Goal: Information Seeking & Learning: Learn about a topic

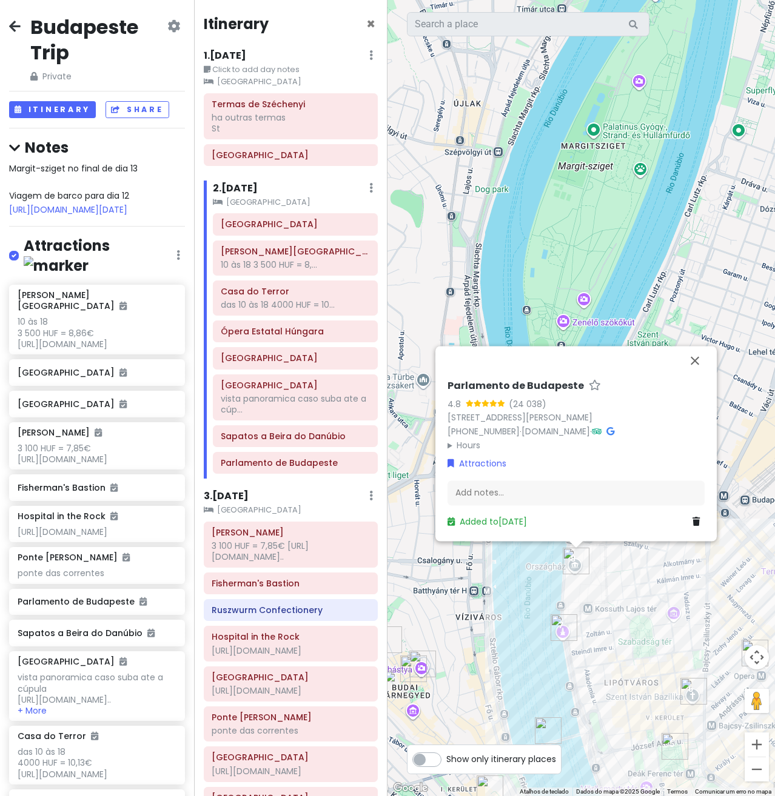
scroll to position [1255, 0]
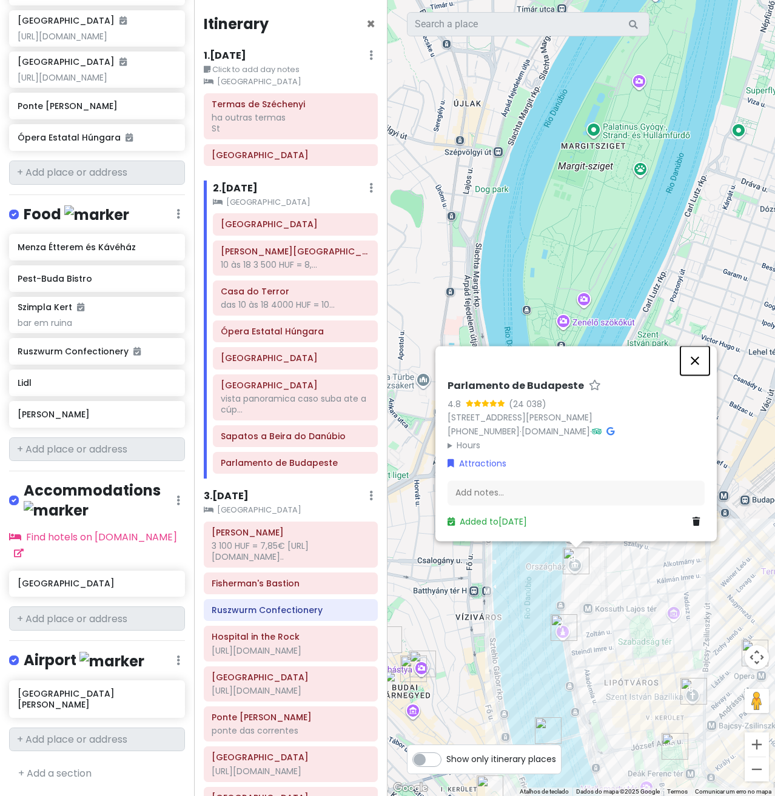
click at [696, 359] on button "Fechar" at bounding box center [694, 360] width 29 height 29
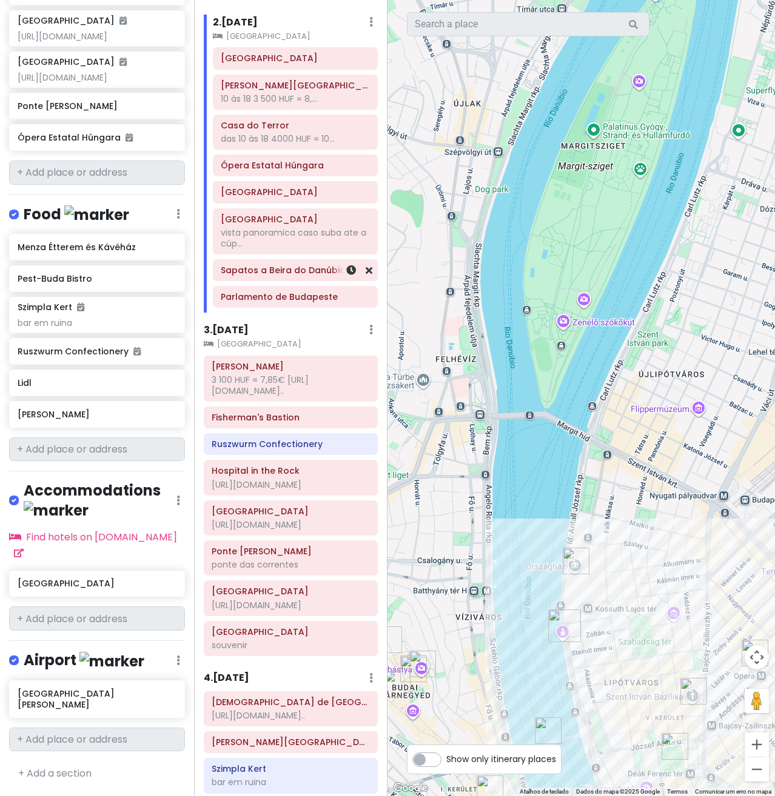
scroll to position [167, 0]
click at [234, 322] on div "Itinerary × 1 . [DATE] Edit Day Notes Clear Lodging Delete Day Click to add day…" at bounding box center [291, 398] width 194 height 796
click at [235, 326] on h6 "3 . [DATE]" at bounding box center [226, 329] width 45 height 13
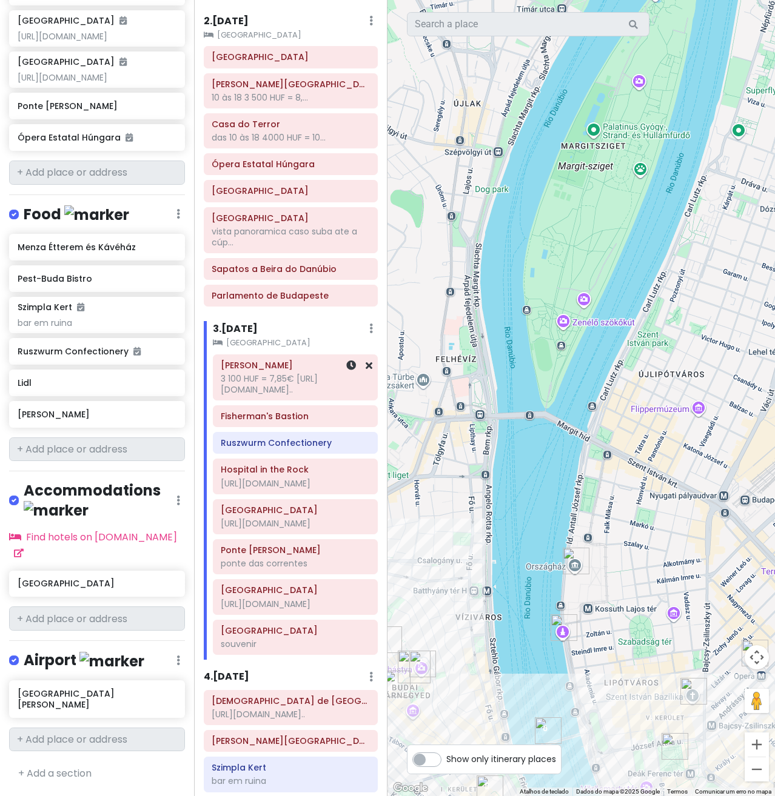
click at [260, 388] on div "3 100 HUF = 7,85€ [URL][DOMAIN_NAME].." at bounding box center [295, 384] width 148 height 22
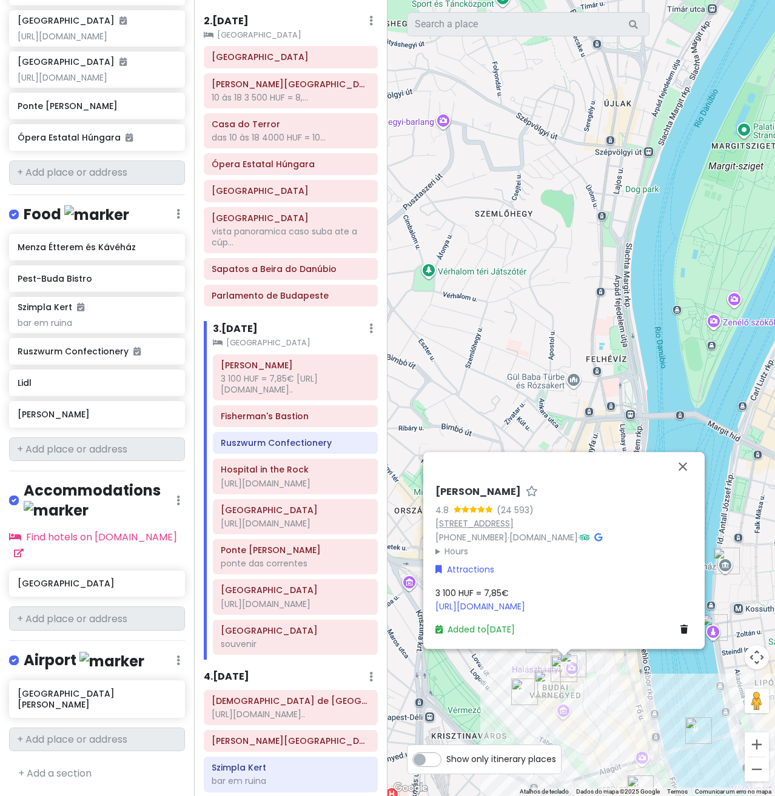
click at [492, 527] on link "[STREET_ADDRESS]" at bounding box center [474, 524] width 78 height 12
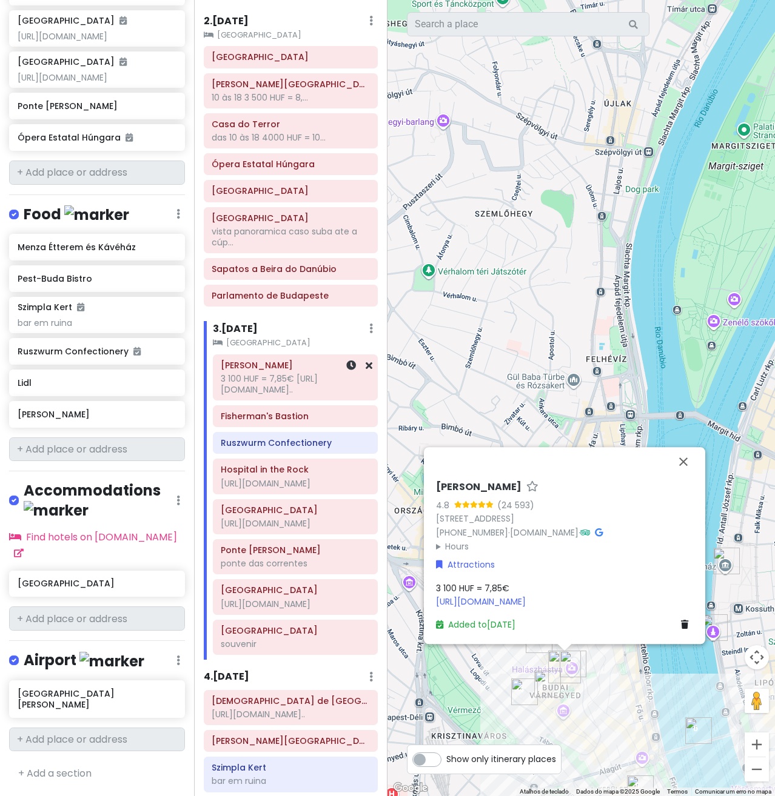
click at [265, 395] on div "3 100 HUF = 7,85€ [URL][DOMAIN_NAME].." at bounding box center [295, 384] width 148 height 22
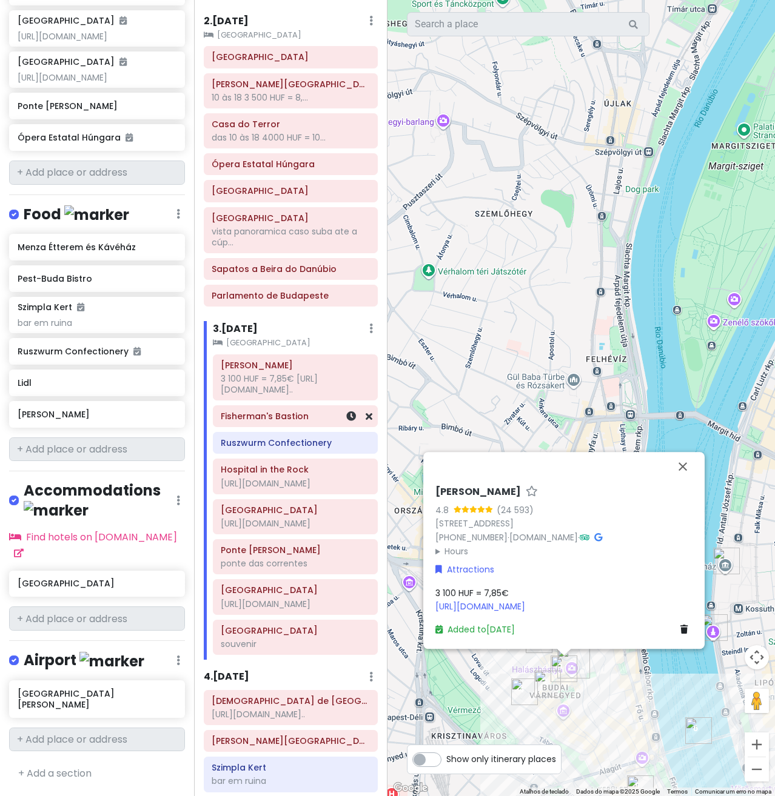
click at [293, 416] on h6 "Fisherman's Bastion" at bounding box center [295, 416] width 148 height 11
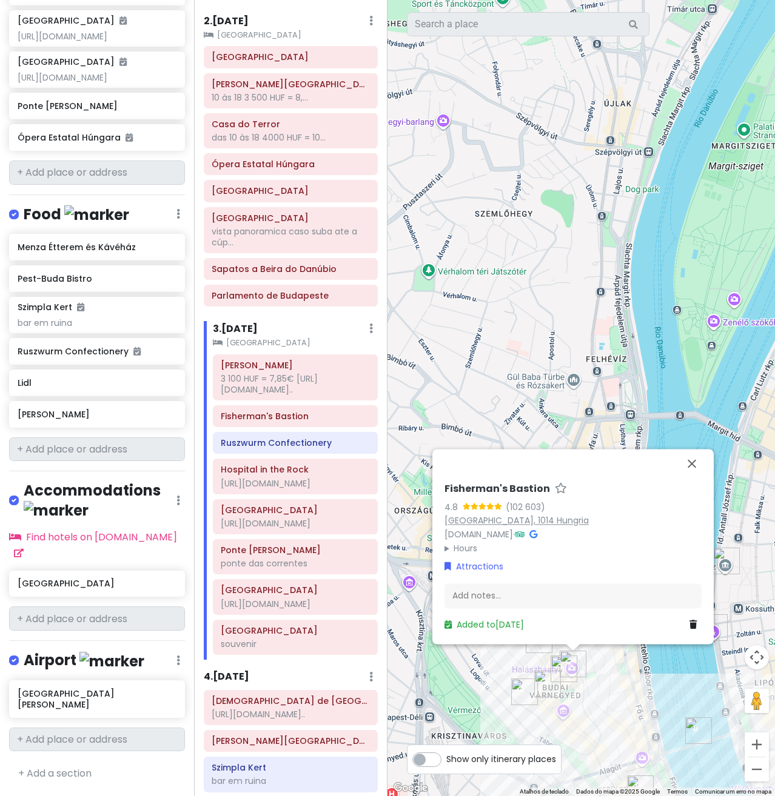
click at [496, 520] on link "[GEOGRAPHIC_DATA], 1014 Hungria" at bounding box center [516, 521] width 144 height 12
click at [302, 456] on div "[PERSON_NAME] 3 100 HUF = 7,85€ [URL][DOMAIN_NAME].. Fisherman's Bastion Ruszwu…" at bounding box center [296, 508] width 184 height 306
click at [297, 444] on h6 "Ruszwurm Confectionery" at bounding box center [295, 443] width 148 height 11
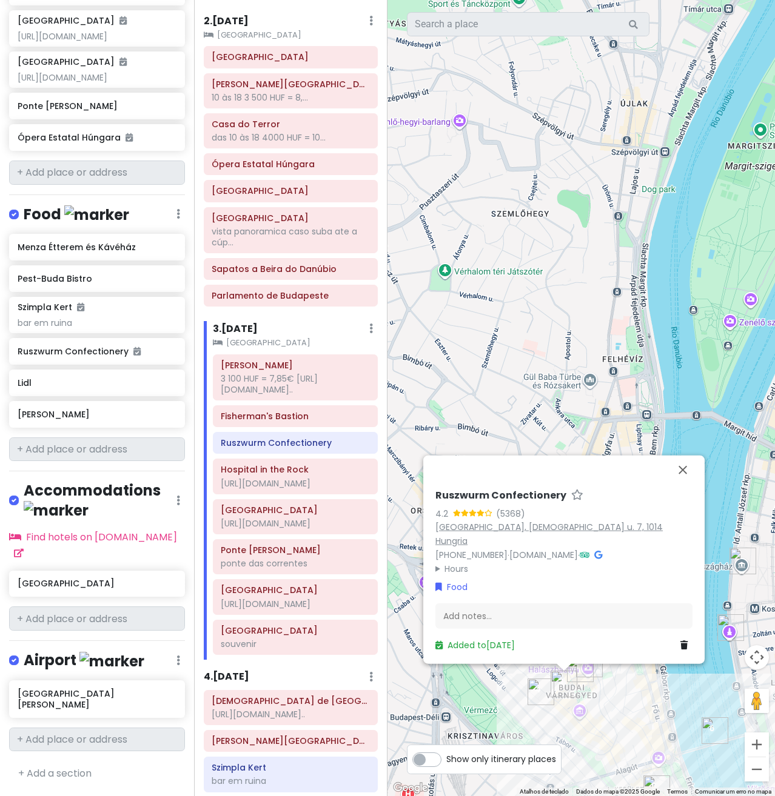
click at [489, 542] on link "[GEOGRAPHIC_DATA], [DEMOGRAPHIC_DATA] u. 7, 1014 Hungria" at bounding box center [548, 534] width 227 height 26
click at [285, 488] on div "[URL][DOMAIN_NAME]" at bounding box center [295, 483] width 148 height 11
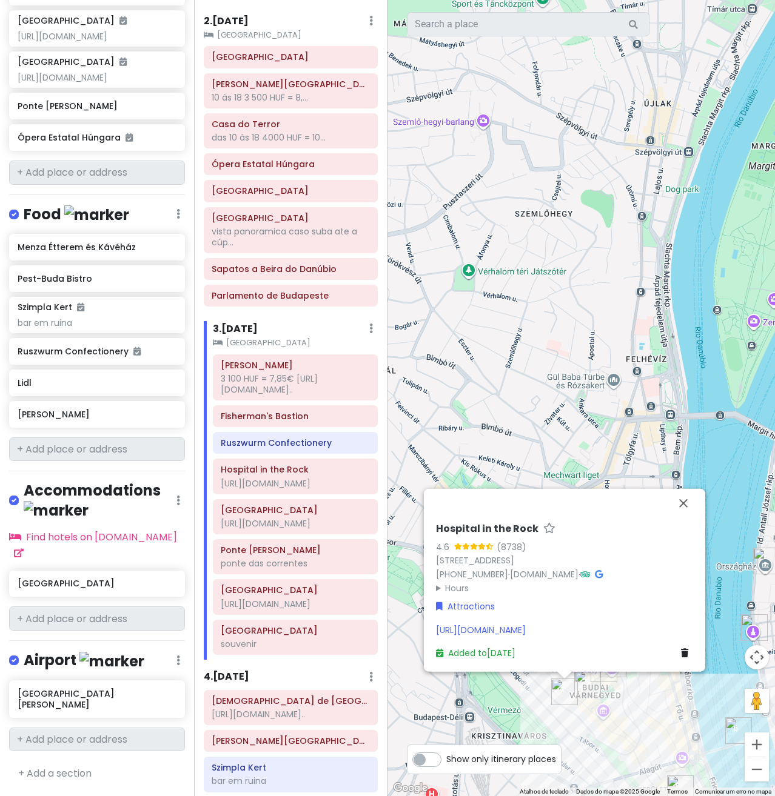
drag, startPoint x: 530, startPoint y: 526, endPoint x: 413, endPoint y: 521, distance: 117.1
click at [431, 525] on div "Hospital in the Rock 4.6 (8738) [STREET_ADDRESS] [PHONE_NUMBER] · [DOMAIN_NAME]…" at bounding box center [564, 591] width 267 height 147
click at [532, 529] on h6 "Hospital in the Rock" at bounding box center [487, 529] width 102 height 13
drag, startPoint x: 538, startPoint y: 525, endPoint x: 412, endPoint y: 522, distance: 126.1
click at [436, 522] on input "Hospital in the Rock" at bounding box center [564, 525] width 257 height 19
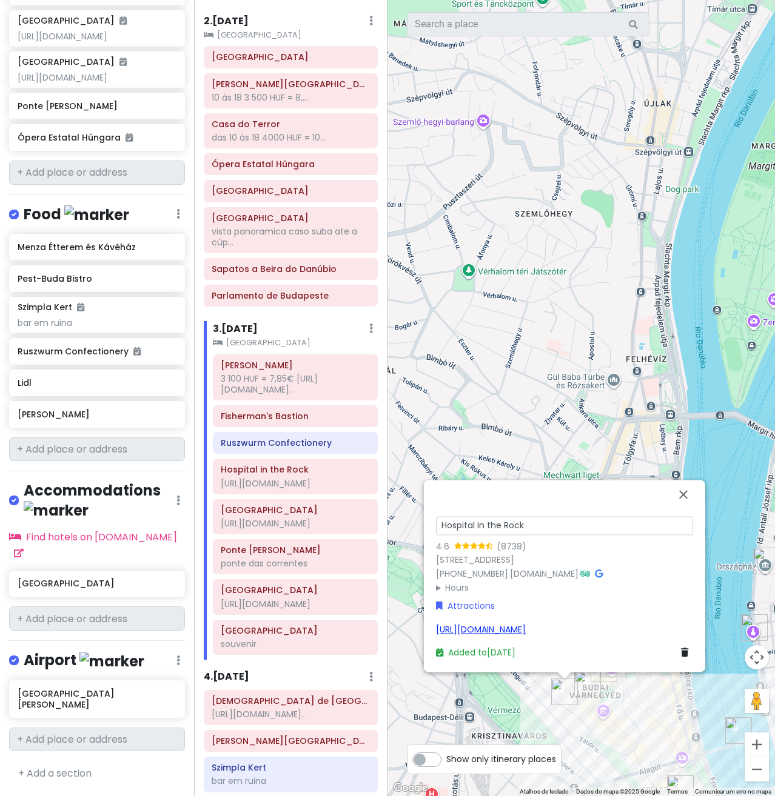
click at [518, 629] on link "[URL][DOMAIN_NAME]" at bounding box center [481, 630] width 90 height 12
click at [495, 560] on link "[STREET_ADDRESS]" at bounding box center [475, 561] width 78 height 12
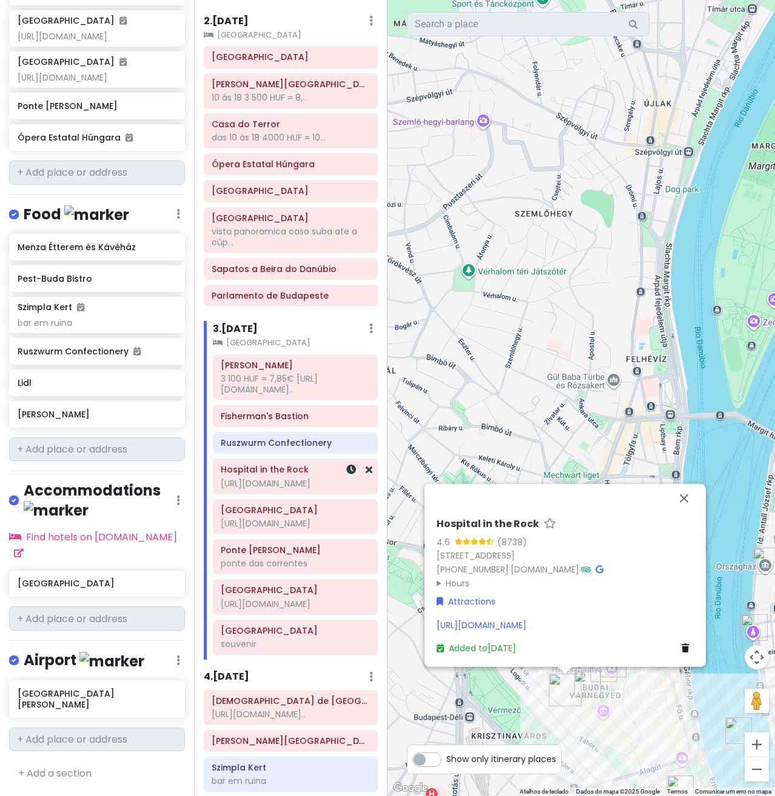
click at [276, 489] on div "[URL][DOMAIN_NAME]" at bounding box center [295, 483] width 148 height 11
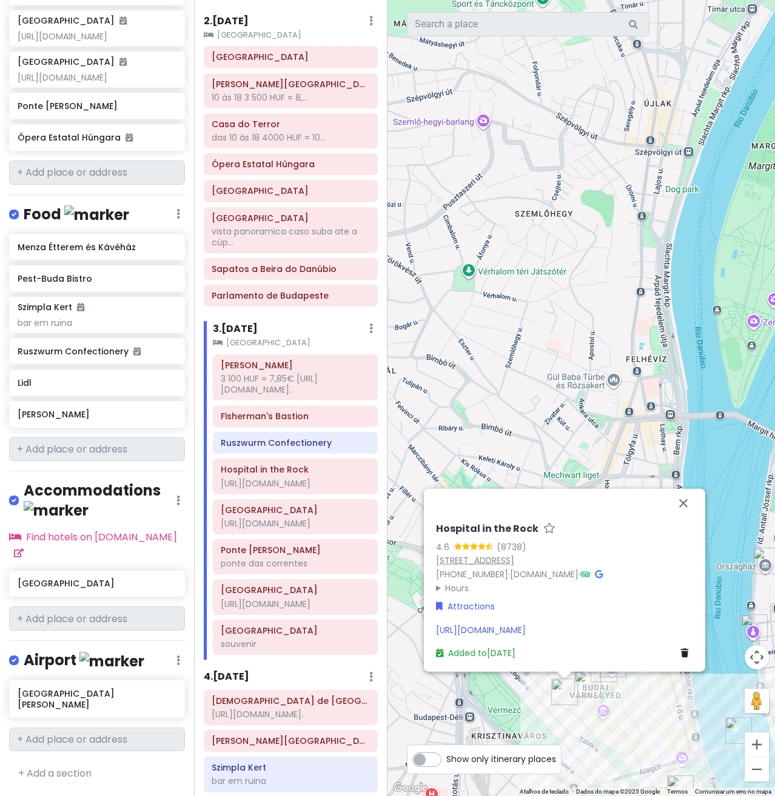
click at [514, 556] on link "[STREET_ADDRESS]" at bounding box center [475, 561] width 78 height 12
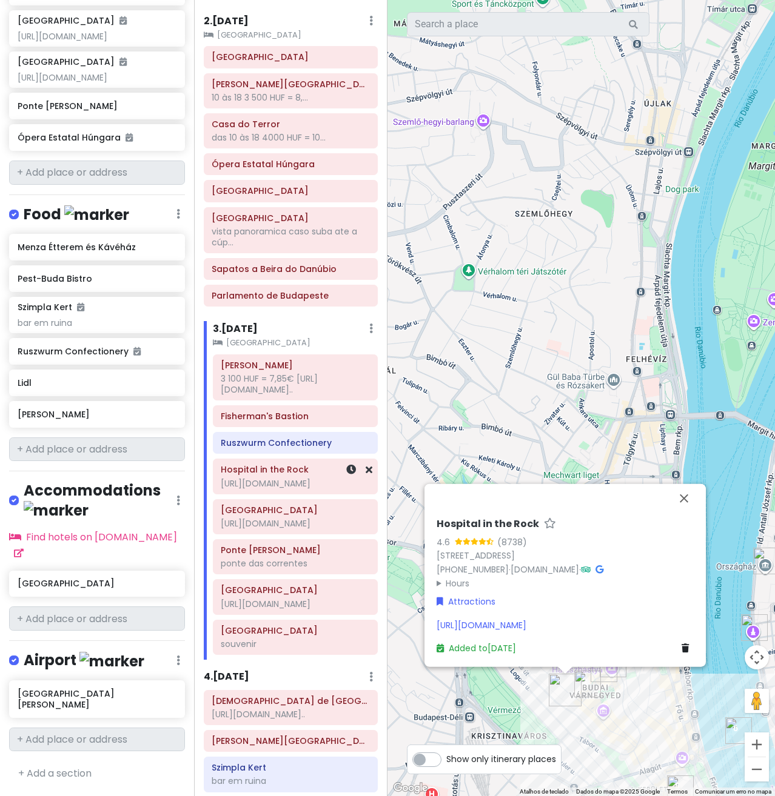
click at [299, 489] on div "[URL][DOMAIN_NAME]" at bounding box center [295, 483] width 148 height 11
click at [301, 478] on div "[URL][DOMAIN_NAME]" at bounding box center [295, 483] width 148 height 11
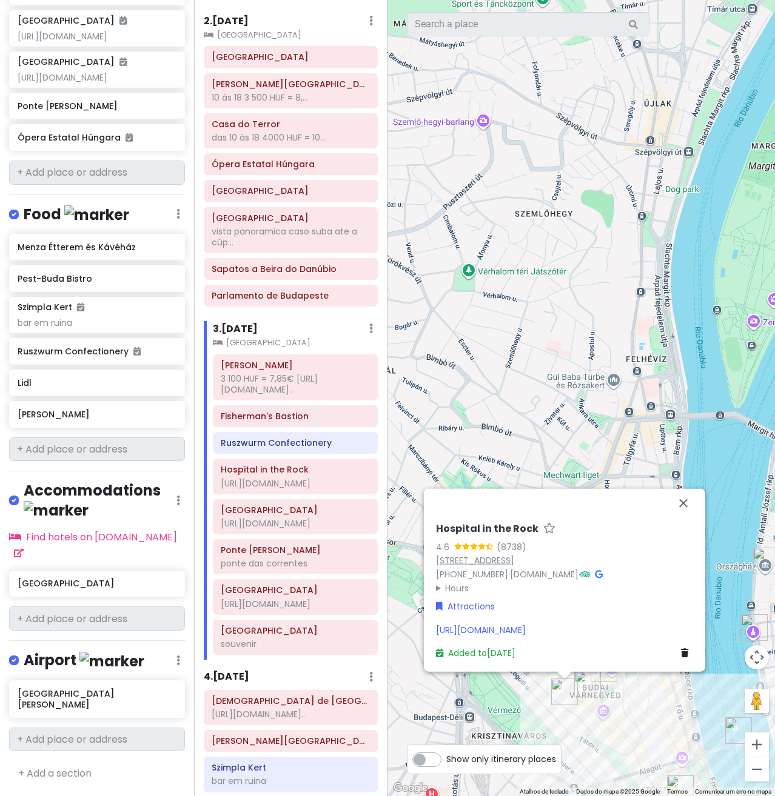
click at [514, 562] on link "[STREET_ADDRESS]" at bounding box center [475, 561] width 78 height 12
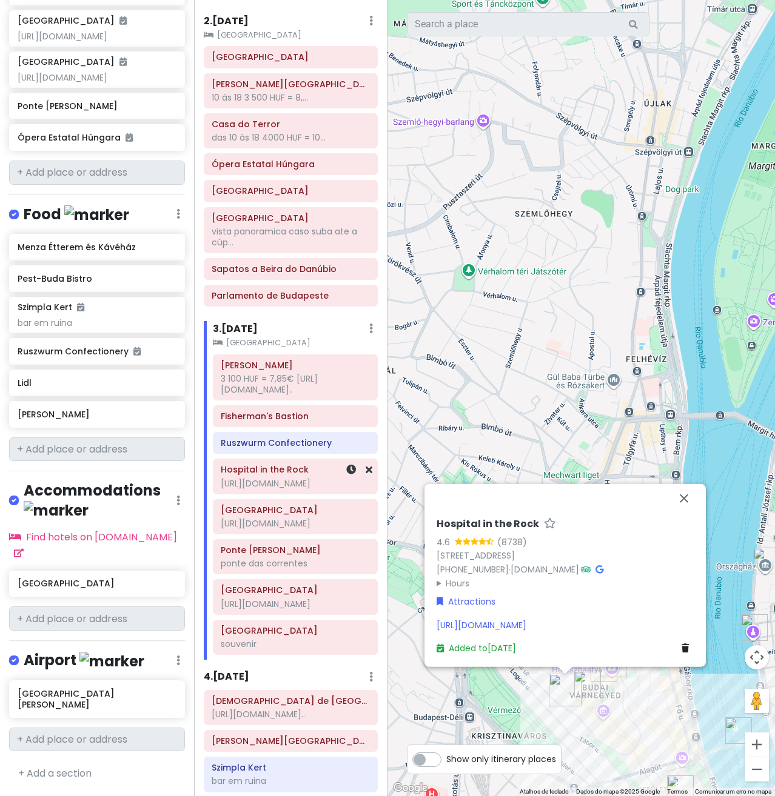
click at [280, 485] on div "[URL][DOMAIN_NAME]" at bounding box center [295, 483] width 148 height 11
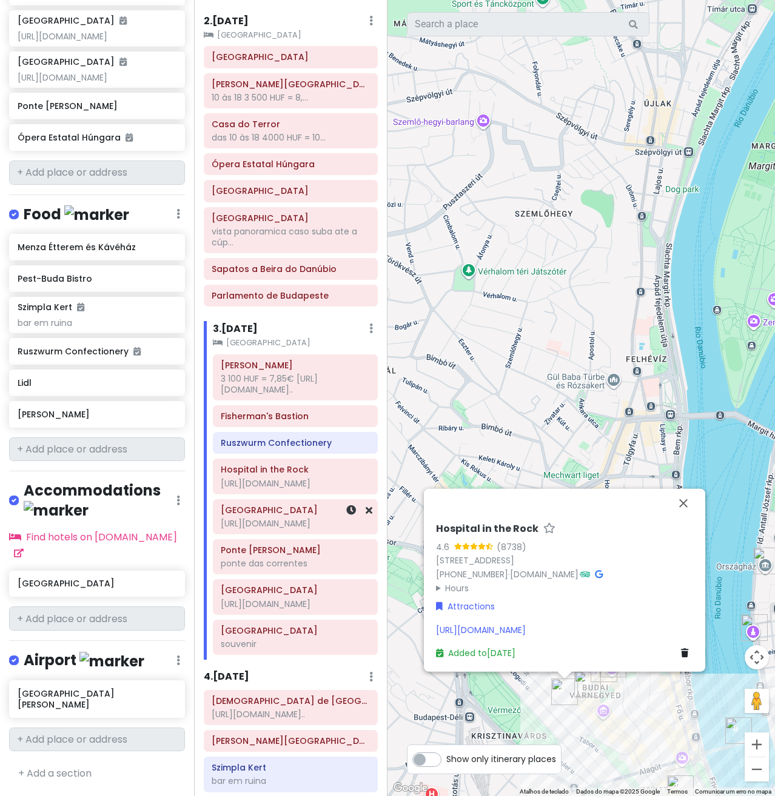
click at [289, 516] on h6 "[GEOGRAPHIC_DATA]" at bounding box center [295, 510] width 148 height 11
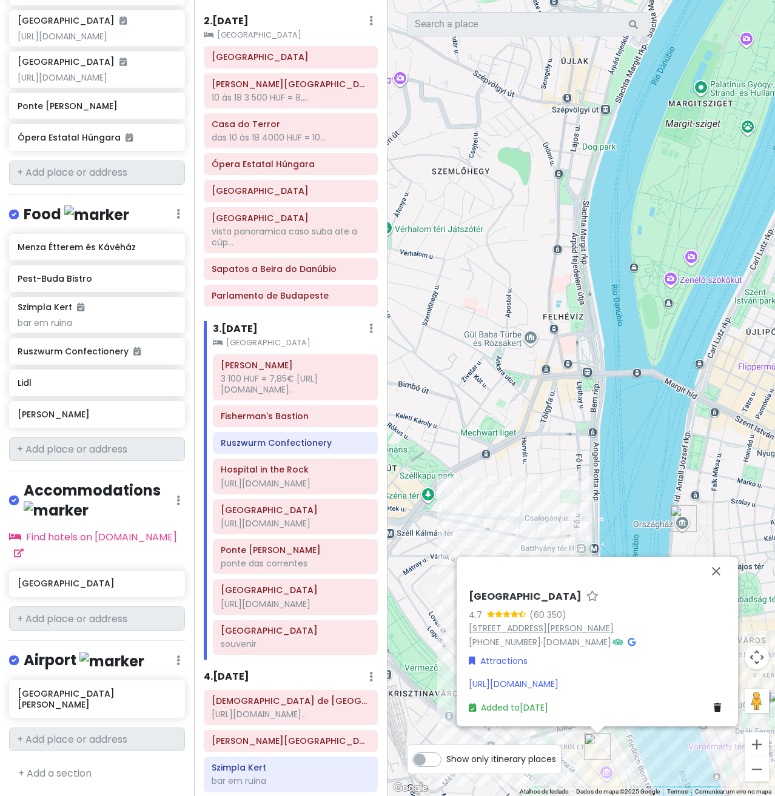
click at [534, 625] on link "[STREET_ADDRESS][PERSON_NAME]" at bounding box center [541, 628] width 145 height 12
click at [68, 256] on div "Menza Étterem és Kávéház" at bounding box center [93, 247] width 150 height 17
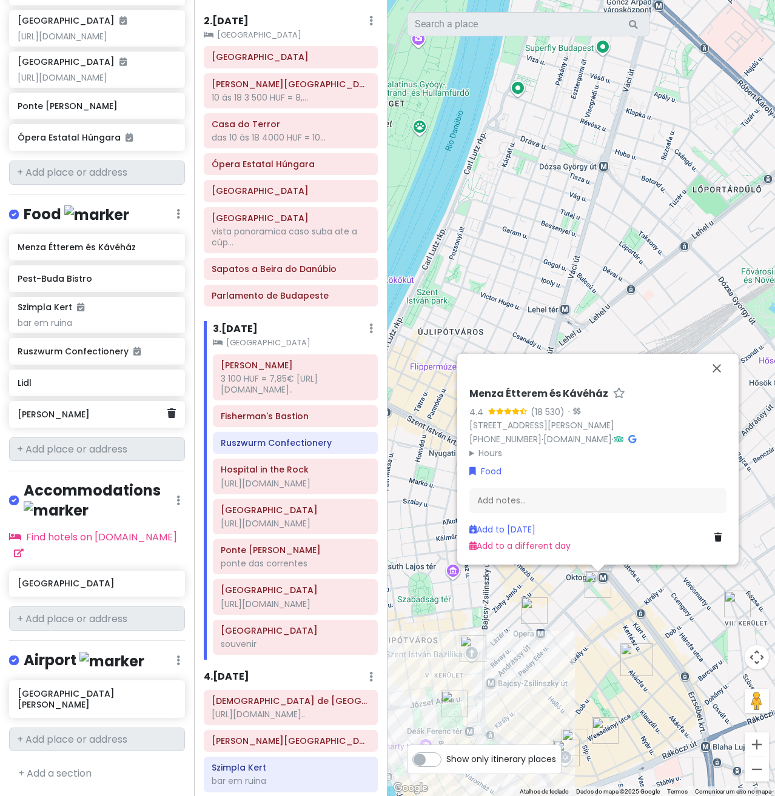
click at [39, 420] on h6 "[PERSON_NAME]" at bounding box center [93, 414] width 150 height 11
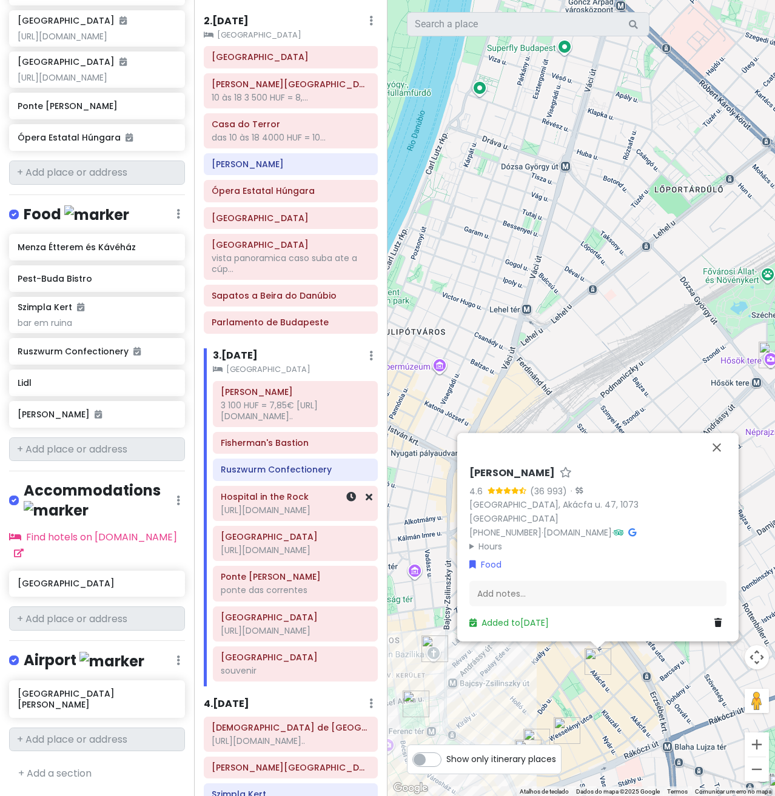
click at [289, 516] on div "[URL][DOMAIN_NAME]" at bounding box center [295, 510] width 148 height 11
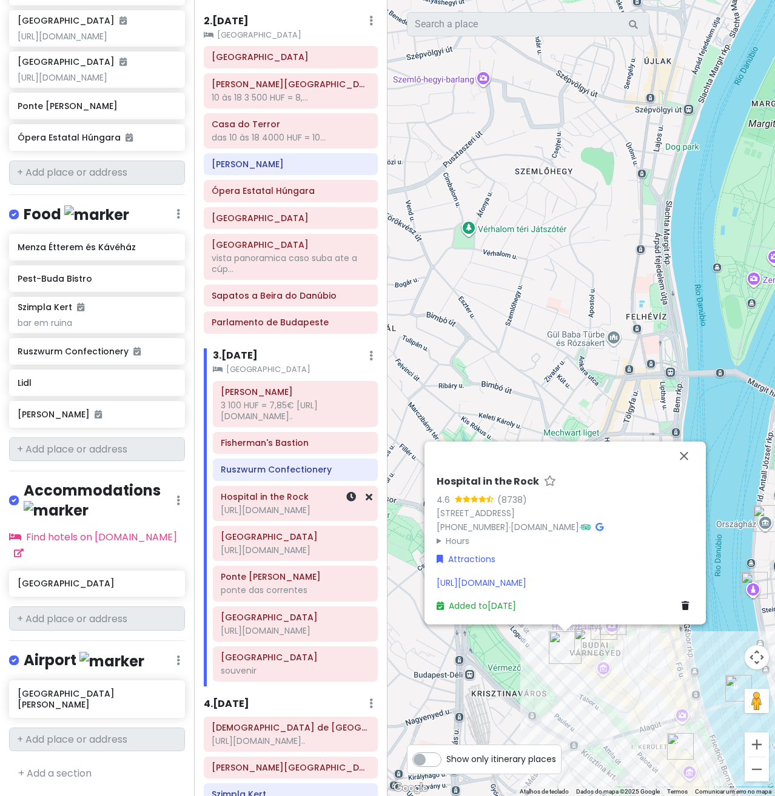
click at [312, 516] on div "[URL][DOMAIN_NAME]" at bounding box center [295, 510] width 148 height 11
click at [311, 516] on div "[URL][DOMAIN_NAME]" at bounding box center [295, 510] width 148 height 11
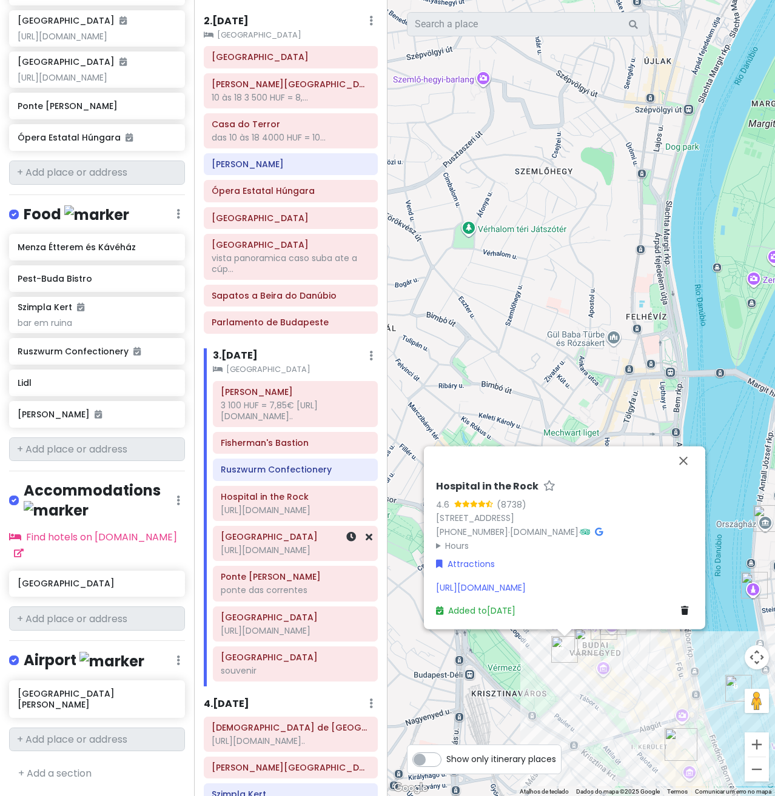
click at [273, 556] on div "[URL][DOMAIN_NAME]" at bounding box center [295, 550] width 148 height 11
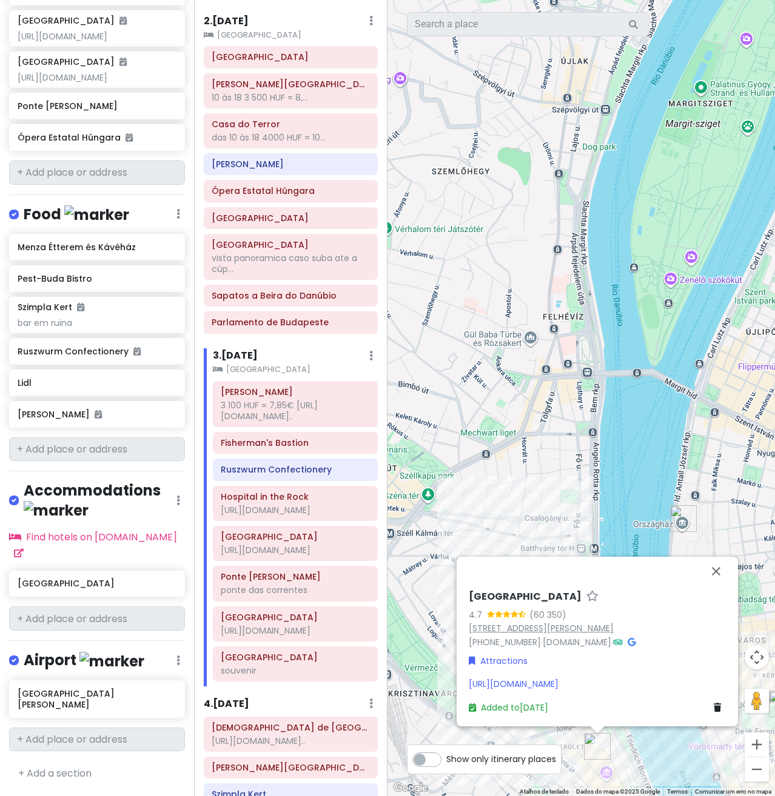
click at [533, 631] on link "[STREET_ADDRESS][PERSON_NAME]" at bounding box center [541, 628] width 145 height 12
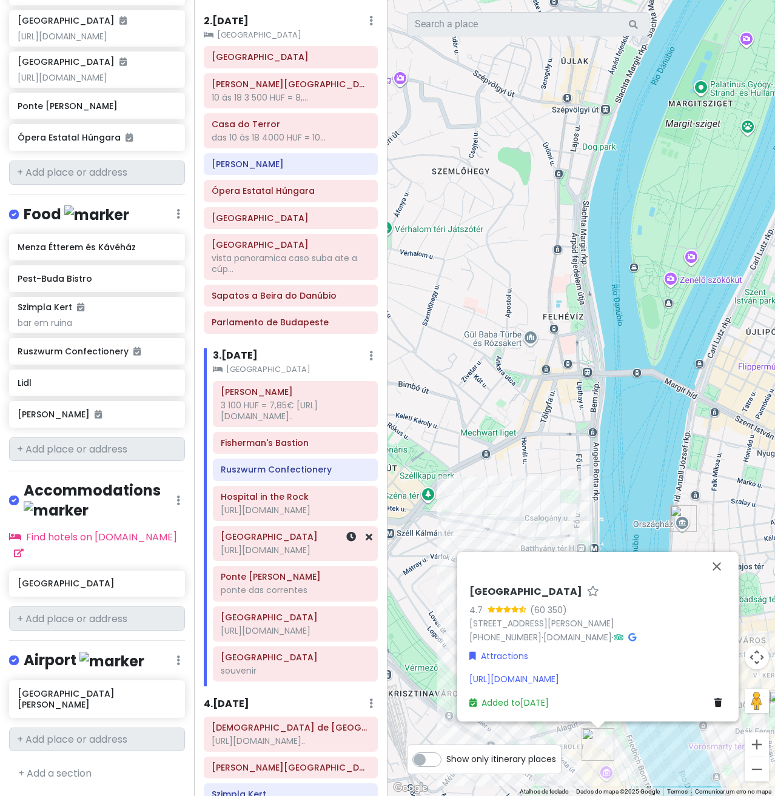
click at [267, 556] on div "[URL][DOMAIN_NAME]" at bounding box center [295, 550] width 148 height 11
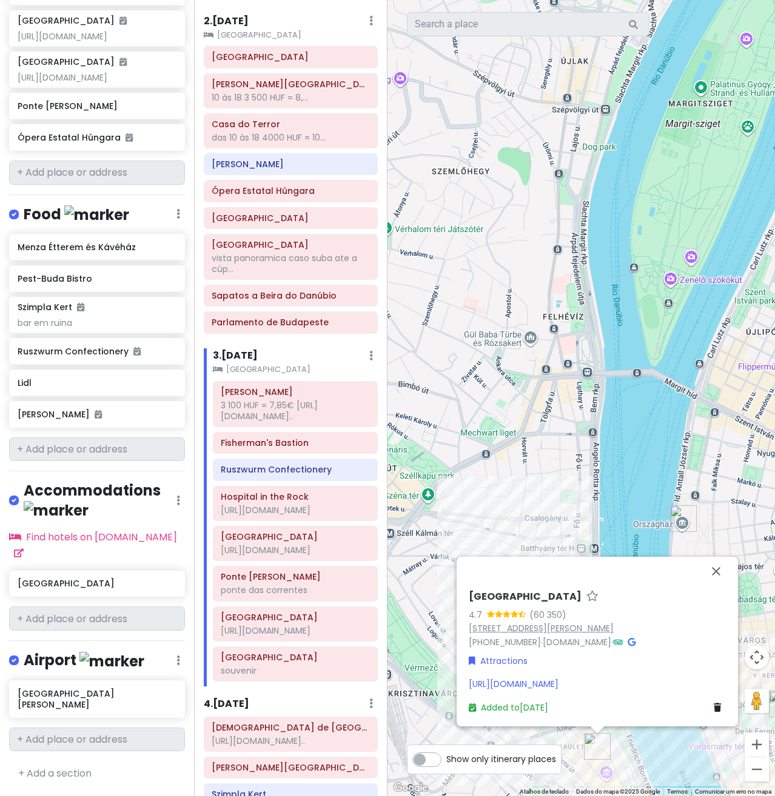
click at [555, 629] on link "[STREET_ADDRESS][PERSON_NAME]" at bounding box center [541, 628] width 145 height 12
click at [279, 596] on div "ponte das correntes" at bounding box center [295, 590] width 148 height 11
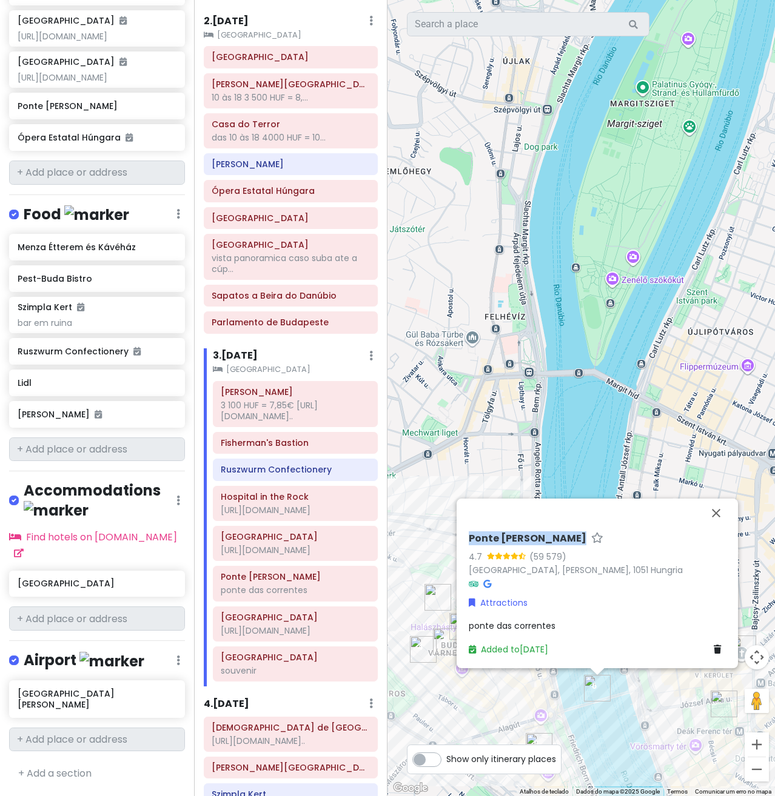
drag, startPoint x: 468, startPoint y: 536, endPoint x: 595, endPoint y: 540, distance: 126.7
click at [595, 540] on div "[GEOGRAPHIC_DATA][PERSON_NAME] 4.7 (59 579) [GEOGRAPHIC_DATA], [PERSON_NAME], 1…" at bounding box center [597, 594] width 267 height 133
copy h6 "Ponte [PERSON_NAME]"
click at [620, 570] on link "[GEOGRAPHIC_DATA], [PERSON_NAME], 1051 Hungria" at bounding box center [576, 570] width 214 height 12
click at [271, 636] on div "[URL][DOMAIN_NAME]" at bounding box center [295, 631] width 148 height 11
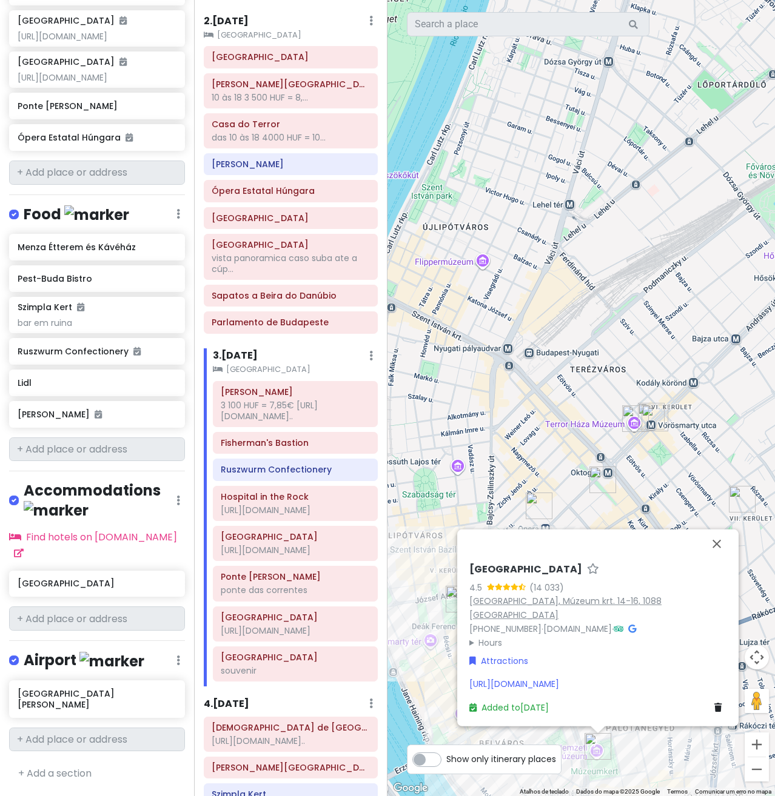
click at [575, 618] on link "[GEOGRAPHIC_DATA], Múzeum krt. 14-16, 1088 [GEOGRAPHIC_DATA]" at bounding box center [565, 608] width 192 height 26
click at [289, 679] on div "Great Market Hall souvenir" at bounding box center [295, 664] width 148 height 30
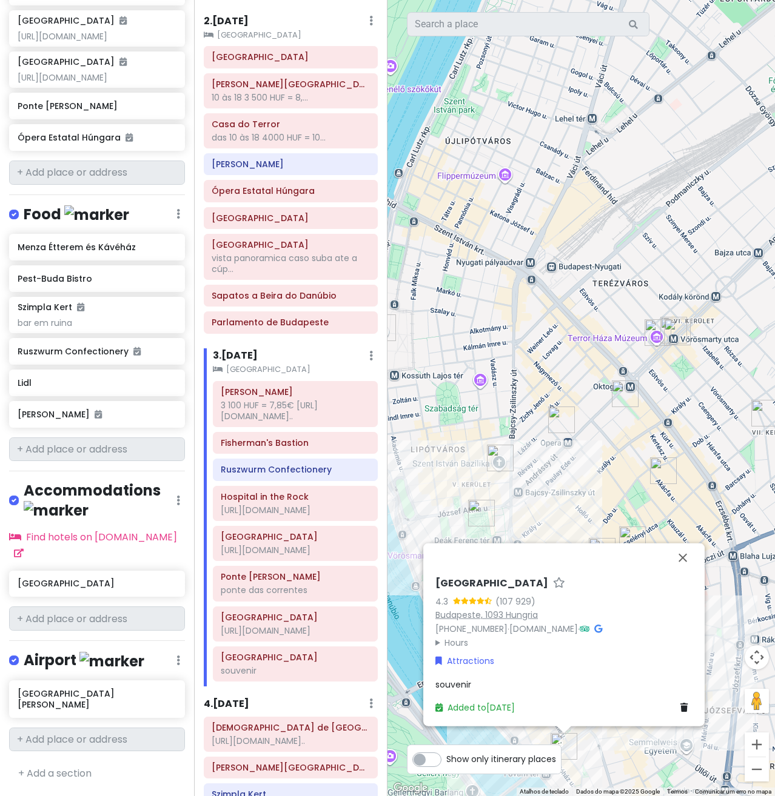
click at [482, 614] on link "Budapeste, 1093 Hungria" at bounding box center [486, 615] width 102 height 12
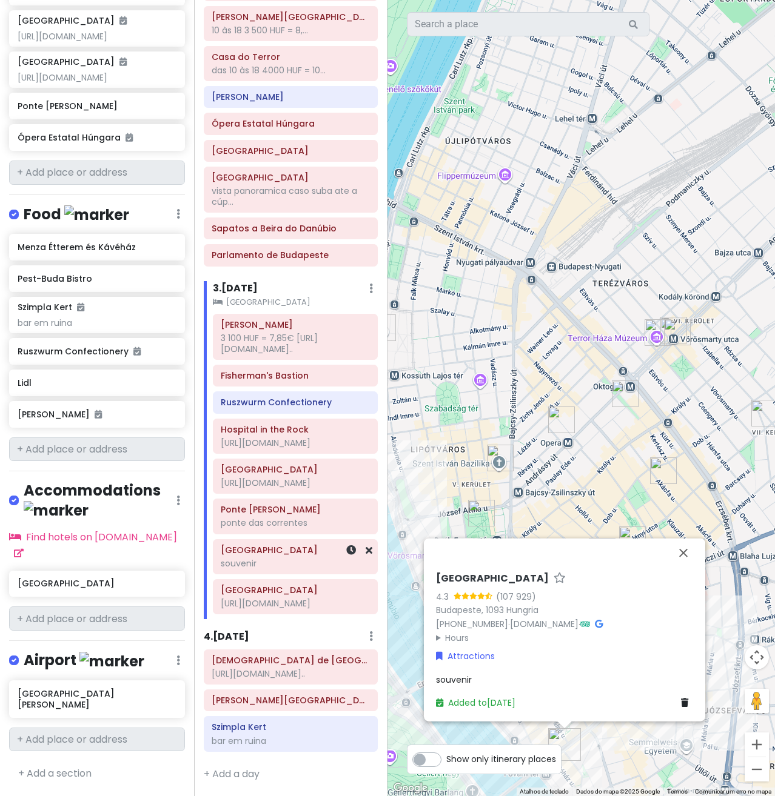
scroll to position [291, 0]
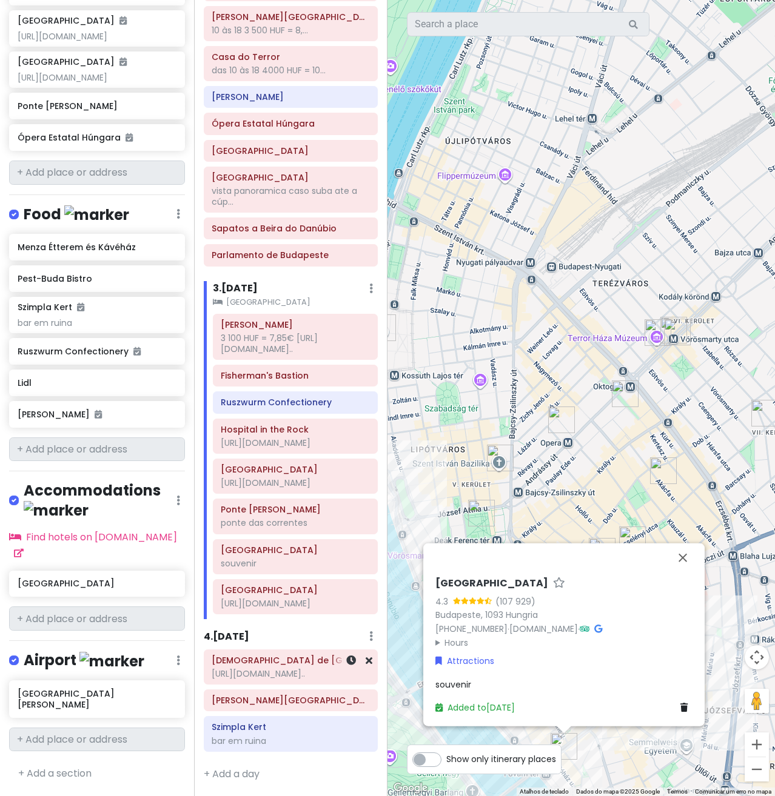
click at [296, 669] on div "[URL][DOMAIN_NAME].." at bounding box center [291, 674] width 158 height 11
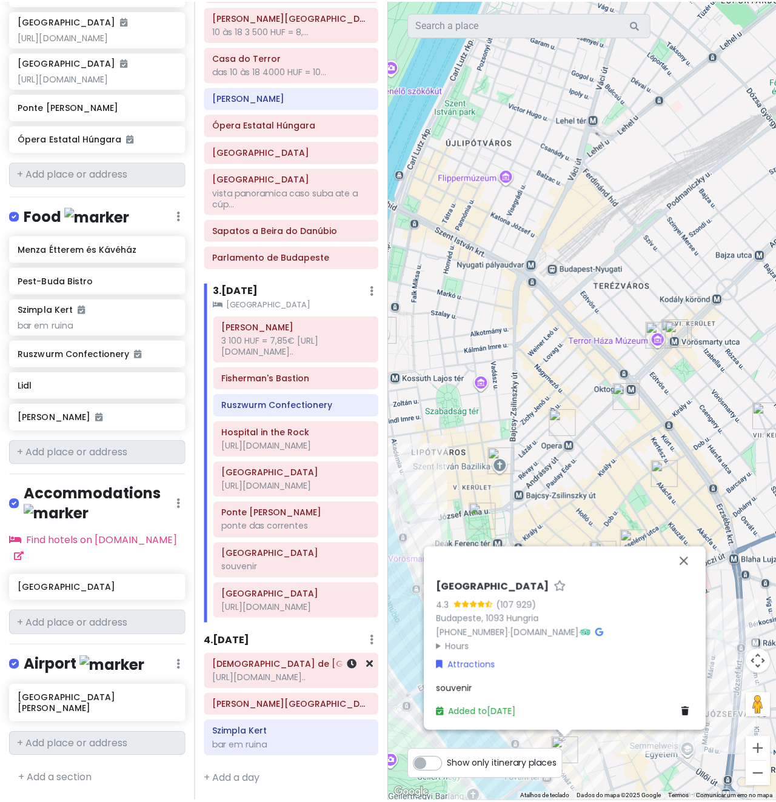
scroll to position [279, 0]
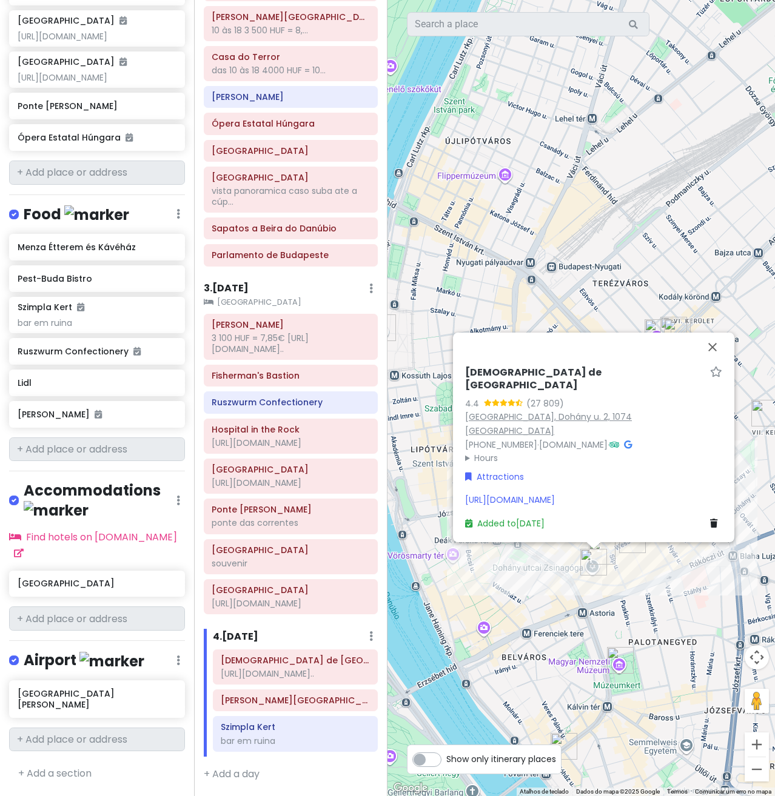
click at [527, 411] on link "[GEOGRAPHIC_DATA], Dohány u. 2, 1074 [GEOGRAPHIC_DATA]" at bounding box center [548, 424] width 167 height 26
click at [283, 699] on h6 "[PERSON_NAME][GEOGRAPHIC_DATA]" at bounding box center [295, 700] width 148 height 11
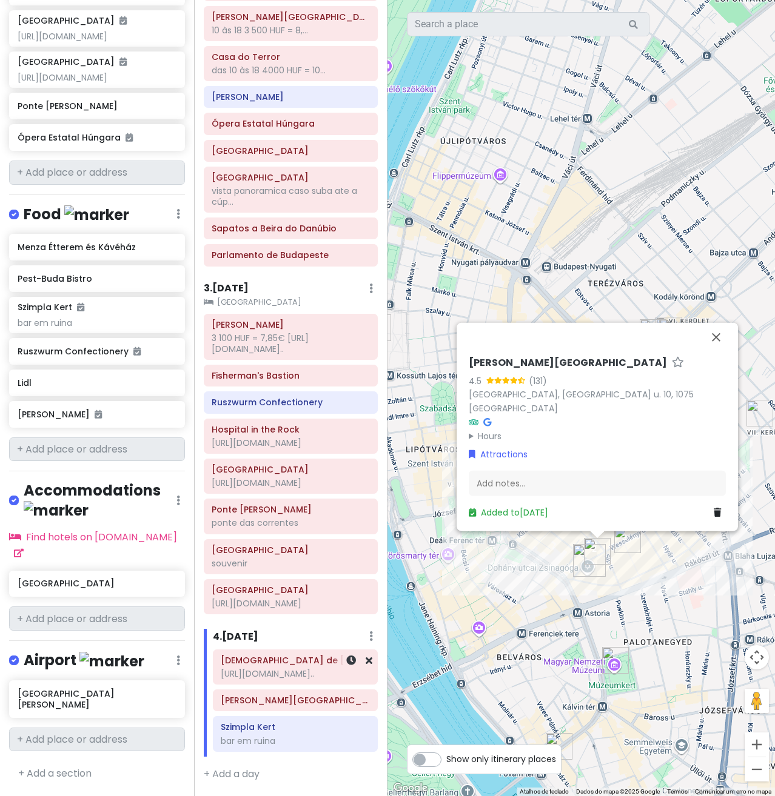
click at [271, 669] on div "[URL][DOMAIN_NAME].." at bounding box center [295, 674] width 148 height 11
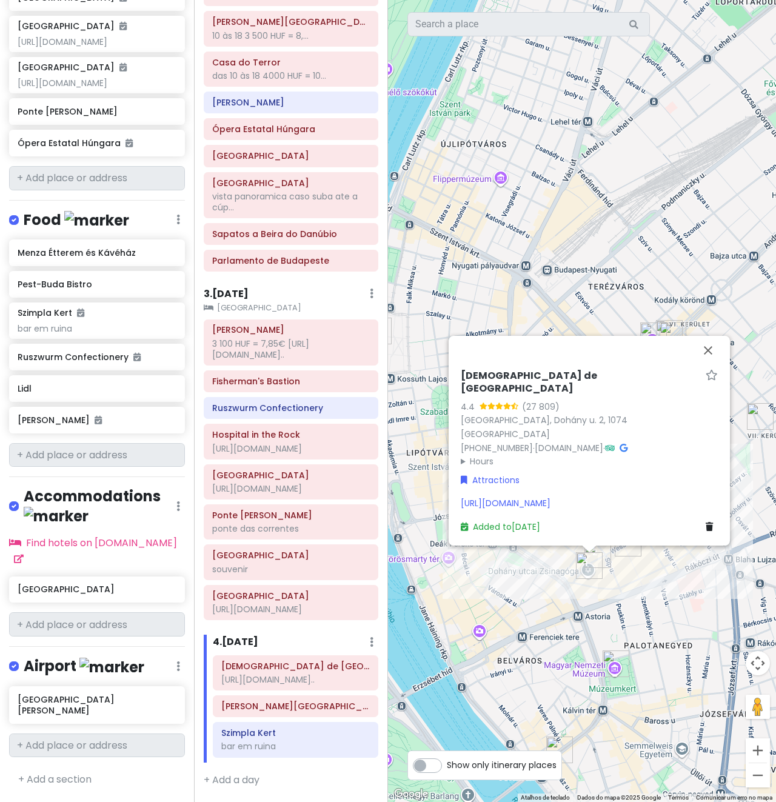
scroll to position [263, 0]
click at [284, 713] on div "[PERSON_NAME][GEOGRAPHIC_DATA]" at bounding box center [295, 706] width 148 height 17
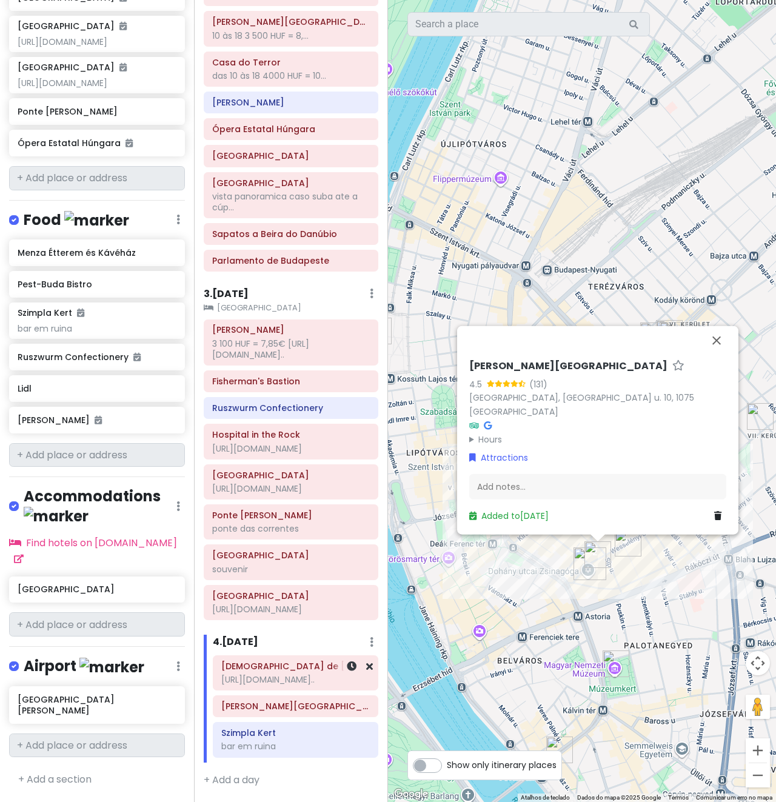
click at [296, 687] on div "[DEMOGRAPHIC_DATA] de Budapeste [URL][DOMAIN_NAME].." at bounding box center [295, 673] width 148 height 30
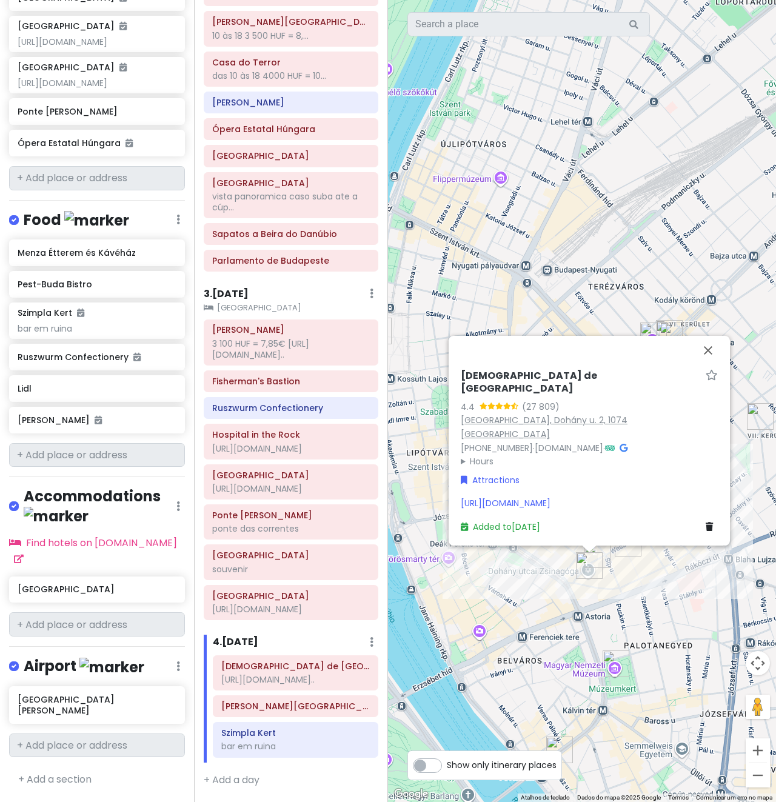
click at [536, 414] on link "[GEOGRAPHIC_DATA], Dohány u. 2, 1074 [GEOGRAPHIC_DATA]" at bounding box center [544, 427] width 167 height 26
click at [275, 709] on h6 "[PERSON_NAME][GEOGRAPHIC_DATA]" at bounding box center [295, 706] width 148 height 11
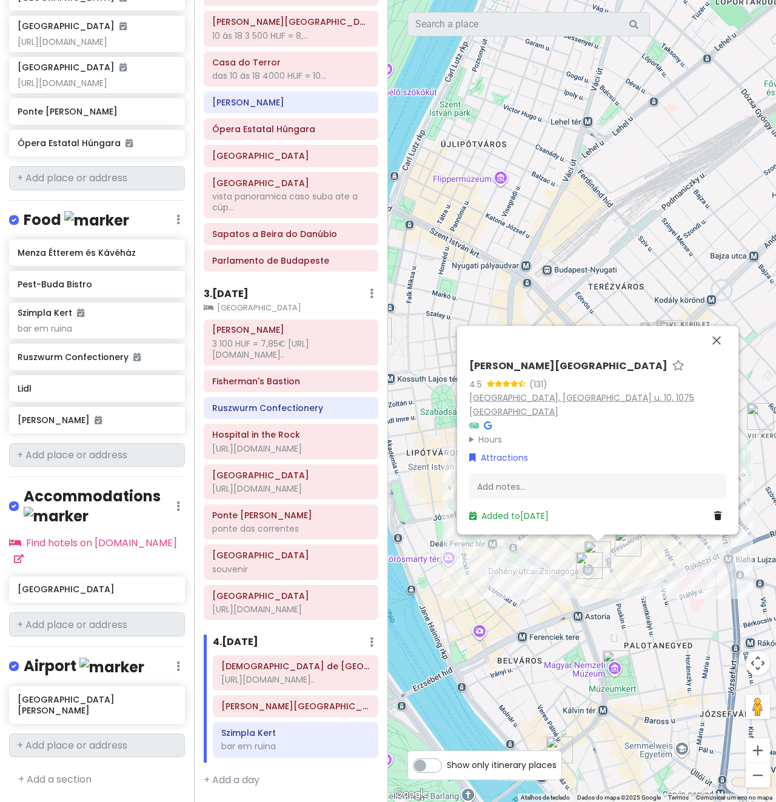
click at [578, 416] on link "[GEOGRAPHIC_DATA], [GEOGRAPHIC_DATA] u. 10, 1075 [GEOGRAPHIC_DATA]" at bounding box center [581, 404] width 225 height 26
click at [290, 748] on div "bar em ruina" at bounding box center [295, 746] width 148 height 11
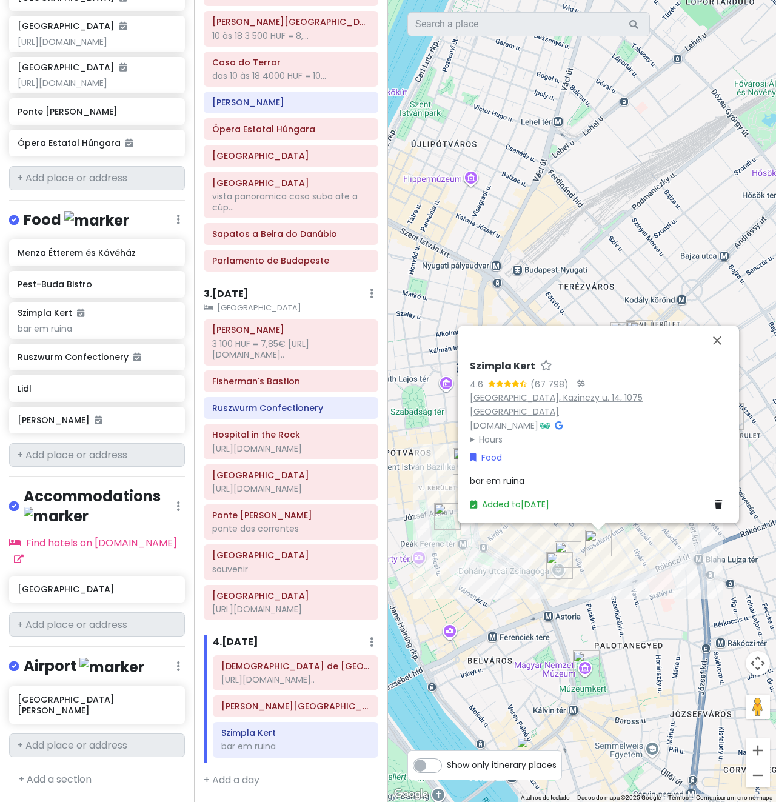
click at [525, 408] on link "[GEOGRAPHIC_DATA], Kazinczy u. 14, 1075 [GEOGRAPHIC_DATA]" at bounding box center [556, 405] width 173 height 26
